Goal: Book appointment/travel/reservation

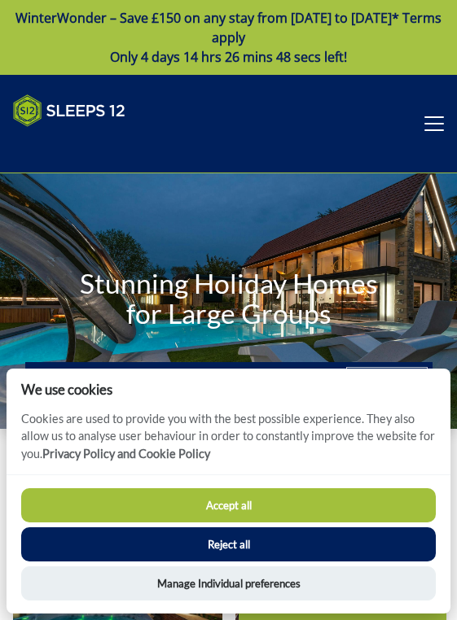
click at [163, 550] on button "Reject all" at bounding box center [228, 545] width 415 height 34
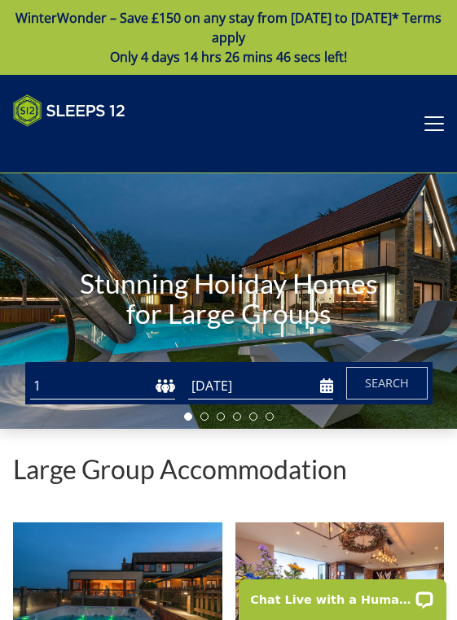
click at [165, 387] on select "1 2 3 4 5 6 7 8 9 10 11 12 13 14 15 16 17 18 19 20 21 22 23 24 25 26 27 28 29 3…" at bounding box center [102, 386] width 145 height 27
select select "20"
click at [30, 379] on select "1 2 3 4 5 6 7 8 9 10 11 12 13 14 15 16 17 18 19 20 21 22 23 24 25 26 27 28 29 3…" at bounding box center [102, 386] width 145 height 27
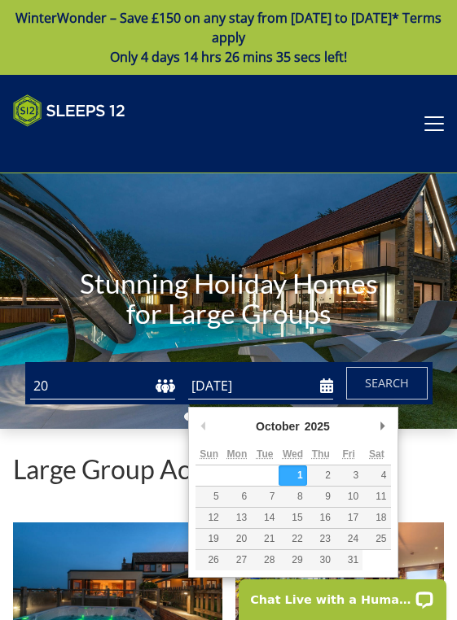
click at [323, 390] on input "[DATE]" at bounding box center [260, 386] width 145 height 27
click at [329, 398] on input "[DATE]" at bounding box center [260, 386] width 145 height 27
click at [324, 419] on select "2025 2026 2027 2028 2029 2030 2031 2032 2033 2034 2035" at bounding box center [324, 427] width 44 height 16
type input "[DATE]"
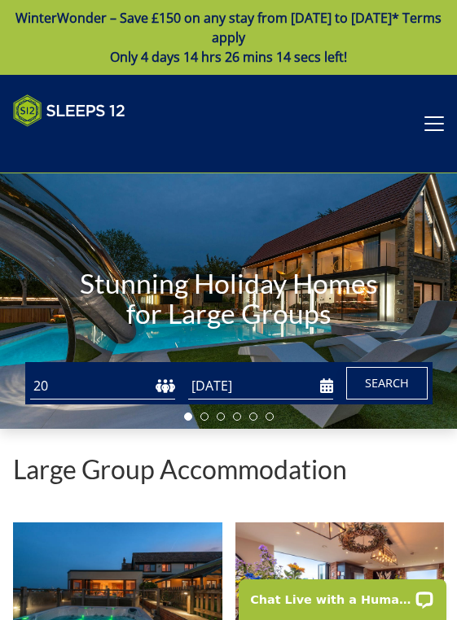
click at [375, 391] on span "Search" at bounding box center [387, 382] width 44 height 15
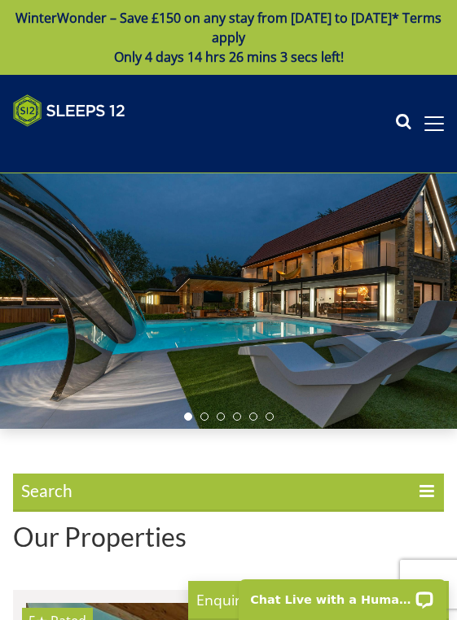
click at [427, 497] on icon at bounding box center [427, 494] width 17 height 20
click at [0, 0] on input "Search" at bounding box center [0, 0] width 0 height 0
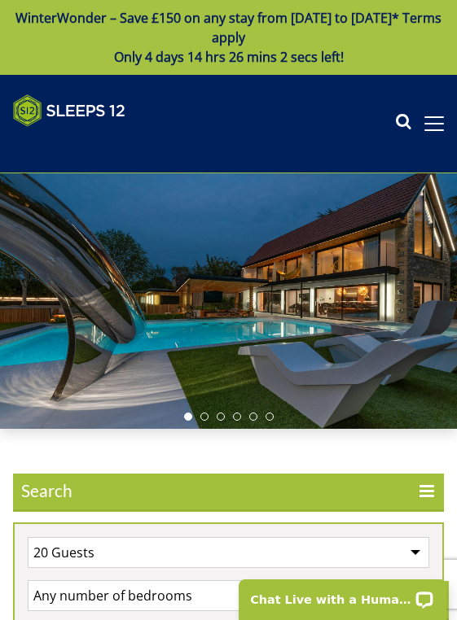
click at [427, 497] on icon at bounding box center [427, 494] width 17 height 20
click at [0, 0] on input "Search" at bounding box center [0, 0] width 0 height 0
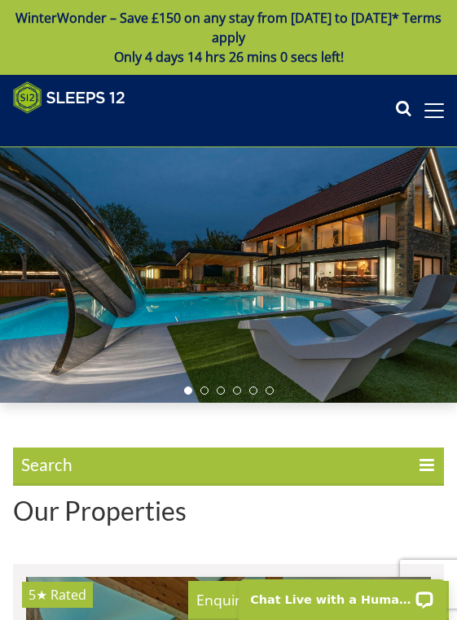
scroll to position [151, 0]
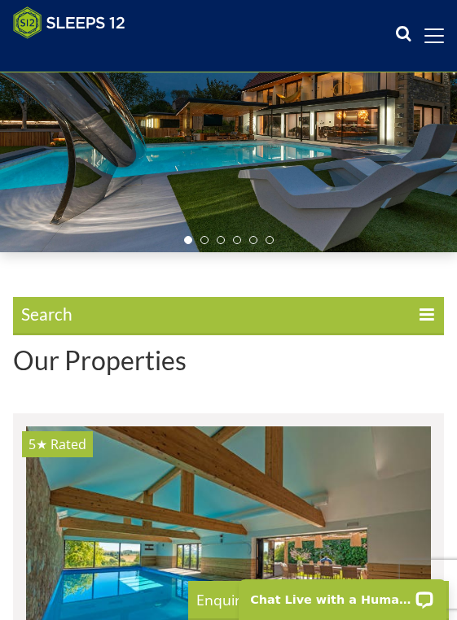
click at [433, 318] on icon at bounding box center [427, 317] width 17 height 20
click at [0, 0] on input "Search" at bounding box center [0, 0] width 0 height 0
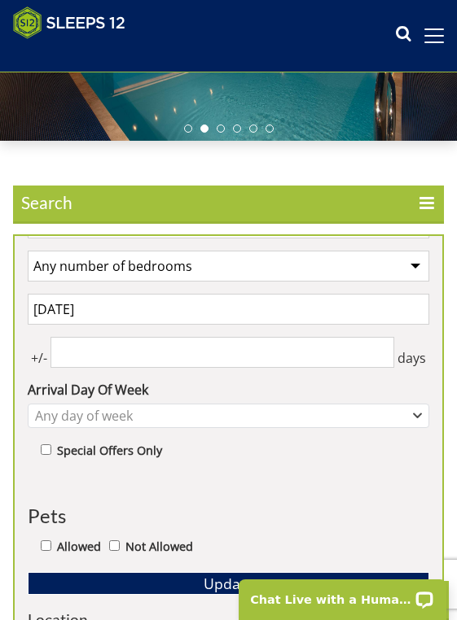
scroll to position [42, 0]
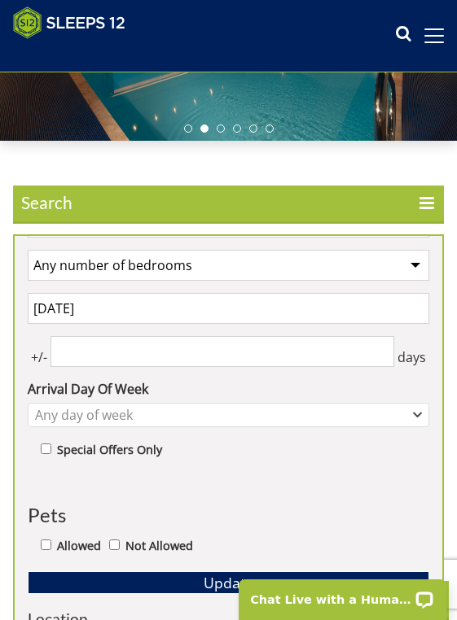
click at [226, 278] on select "Any number of bedrooms 1 Bedroom 2 Bedrooms 3 Bedrooms 4 Bedrooms 5 Bedrooms 6 …" at bounding box center [228, 265] width 401 height 31
select select "10"
click at [28, 257] on select "Any number of bedrooms 1 Bedroom 2 Bedrooms 3 Bedrooms 4 Bedrooms 5 Bedrooms 6 …" at bounding box center [228, 265] width 401 height 31
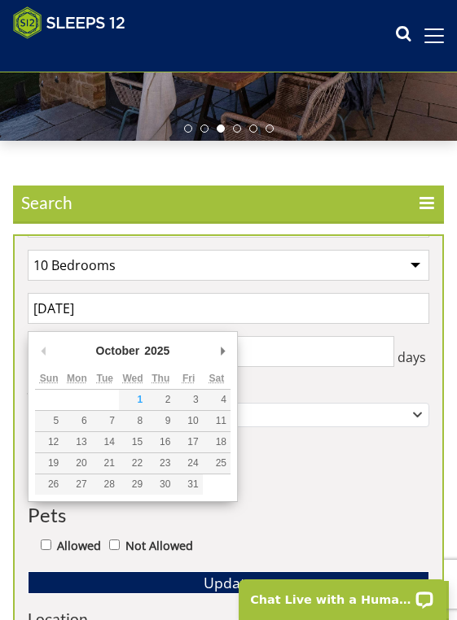
click at [129, 318] on input "[DATE]" at bounding box center [228, 308] width 401 height 31
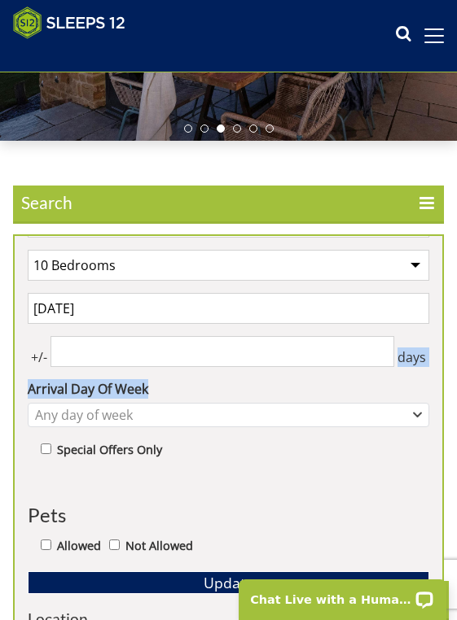
drag, startPoint x: 290, startPoint y: 384, endPoint x: 73, endPoint y: 356, distance: 218.5
click at [73, 356] on div "1 Guest 2 Guests 3 Guests 4 Guests 5 Guests 6 Guests 7 Guests 8 Guests 9 Guests…" at bounding box center [229, 579] width 428 height 771
click at [73, 356] on input "number" at bounding box center [222, 351] width 344 height 31
click at [86, 354] on input "1" at bounding box center [222, 351] width 344 height 31
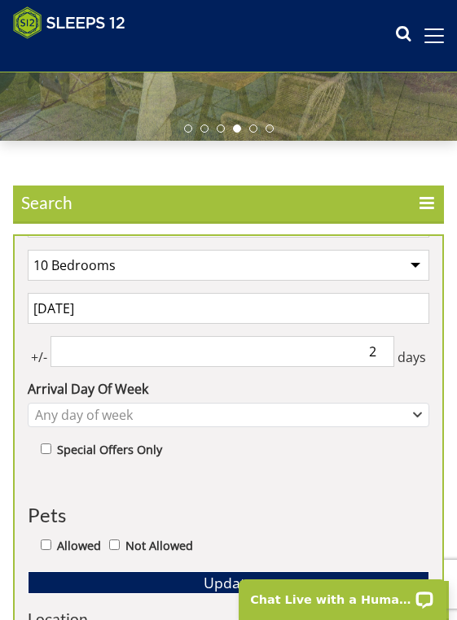
type input "2"
click at [86, 354] on input "2" at bounding box center [222, 351] width 344 height 31
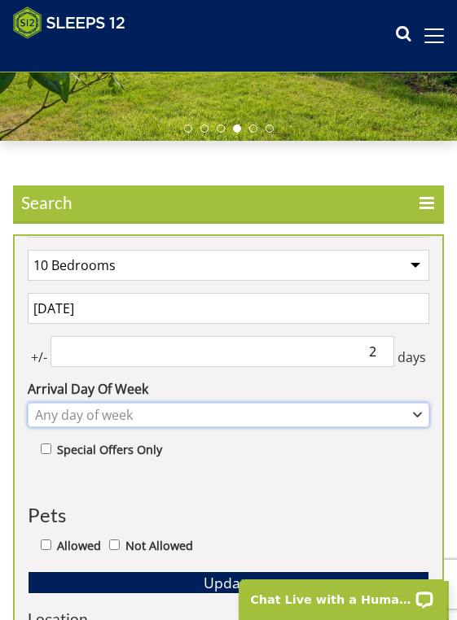
click at [113, 424] on div "Any day of week" at bounding box center [220, 415] width 378 height 18
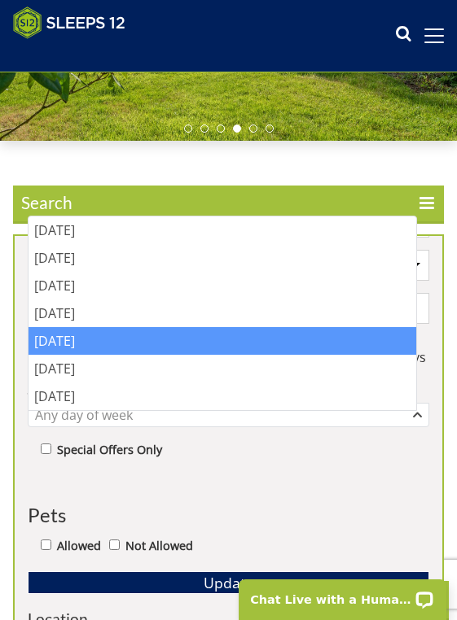
click at [108, 335] on div "[DATE]" at bounding box center [223, 341] width 388 height 28
click at [163, 483] on div "1 Guest 2 Guests 3 Guests 4 Guests 5 Guests 6 Guests 7 Guests 8 Guests 9 Guests…" at bounding box center [229, 579] width 428 height 771
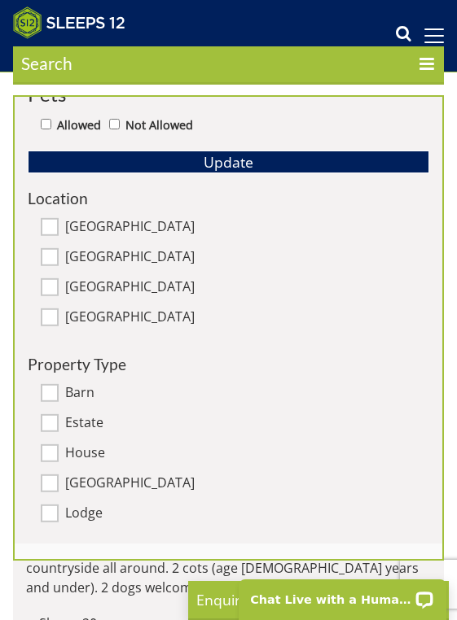
scroll to position [515, 0]
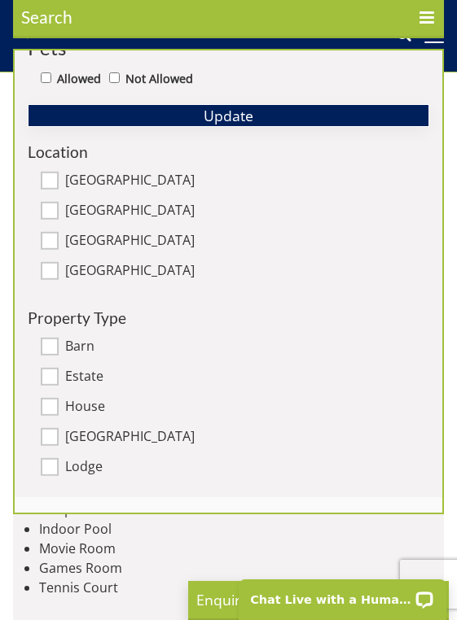
click at [236, 108] on span "Update" at bounding box center [229, 116] width 50 height 20
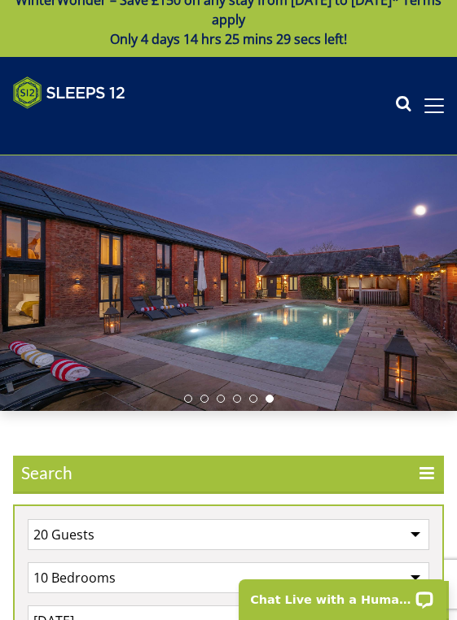
scroll to position [0, 0]
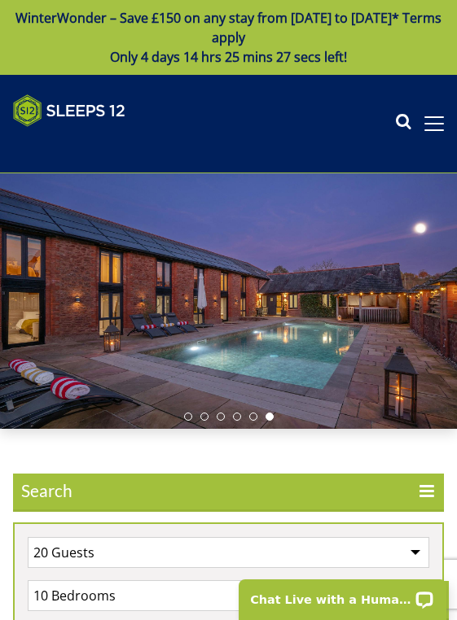
click at [423, 483] on span "Search" at bounding box center [228, 493] width 431 height 39
click at [0, 0] on input "Search" at bounding box center [0, 0] width 0 height 0
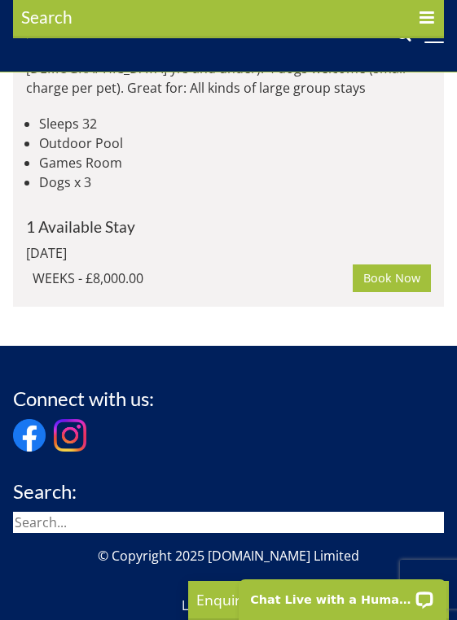
scroll to position [5627, 0]
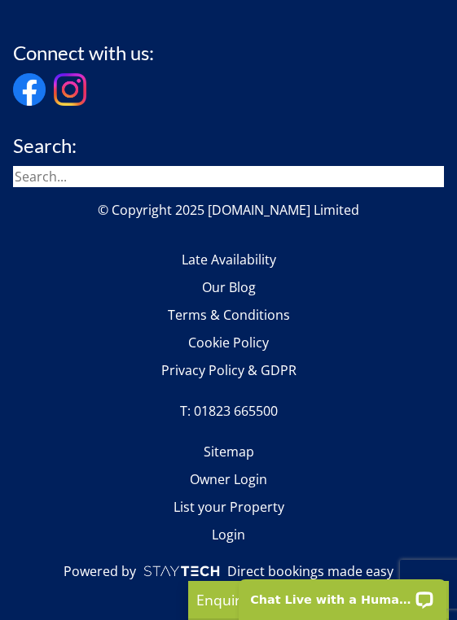
scroll to position [8268, 0]
